Goal: Task Accomplishment & Management: Complete application form

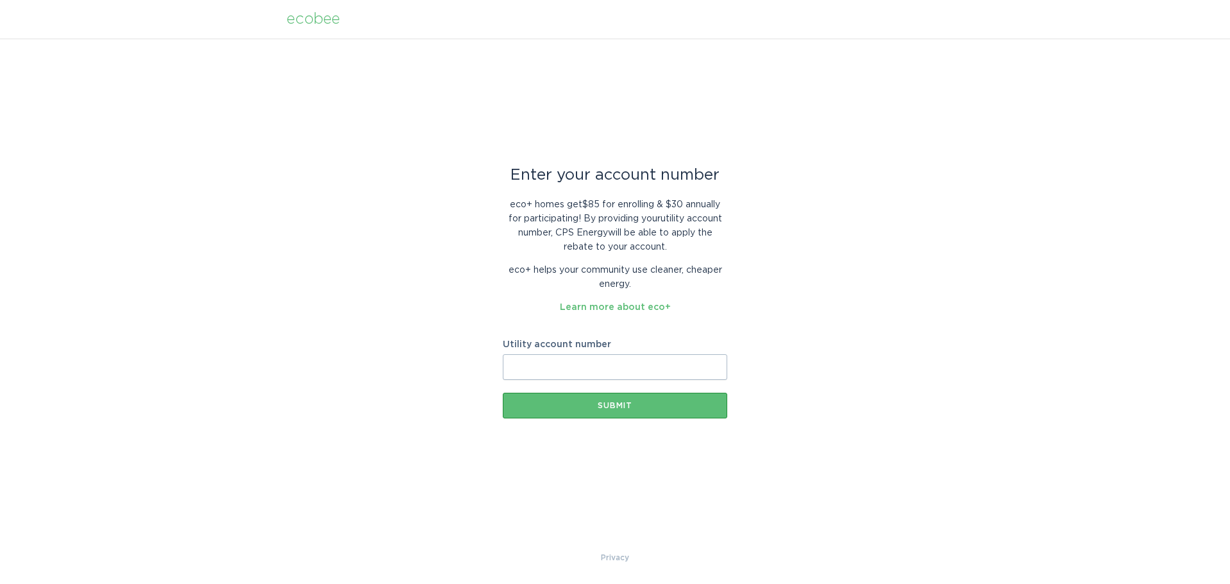
click at [557, 361] on input "Utility account number" at bounding box center [615, 367] width 224 height 26
type input "3000656388"
click at [603, 404] on div "Submit" at bounding box center [615, 405] width 212 height 8
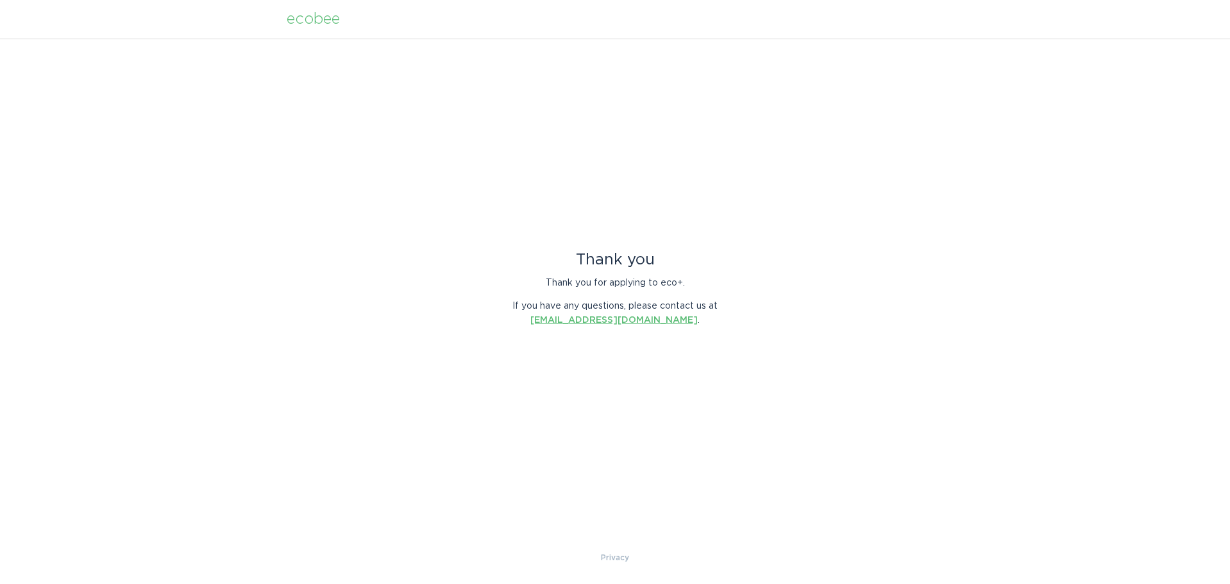
click at [595, 323] on link "[EMAIL_ADDRESS][DOMAIN_NAME]" at bounding box center [613, 319] width 167 height 9
click at [616, 322] on link "[EMAIL_ADDRESS][DOMAIN_NAME]" at bounding box center [613, 319] width 167 height 9
